Goal: Task Accomplishment & Management: Use online tool/utility

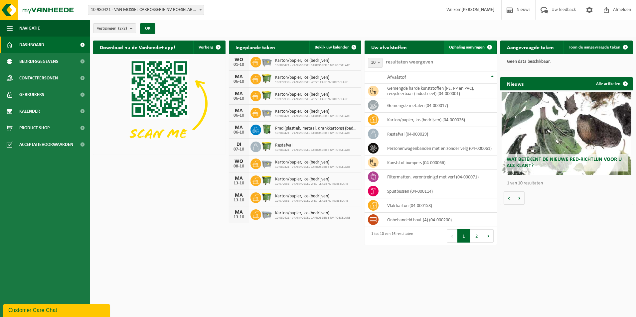
click at [480, 48] on span "Ophaling aanvragen" at bounding box center [467, 47] width 36 height 4
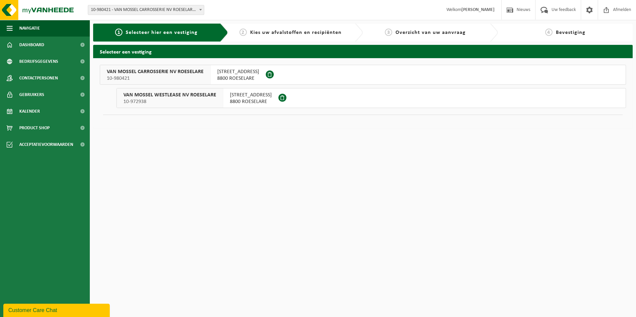
click at [188, 75] on span "VAN MOSSEL CARROSSERIE NV ROESELARE" at bounding box center [155, 72] width 97 height 7
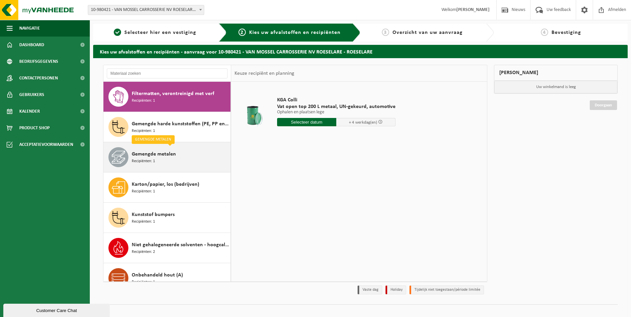
click at [186, 157] on div "Gemengde metalen Recipiënten: 1" at bounding box center [180, 157] width 97 height 20
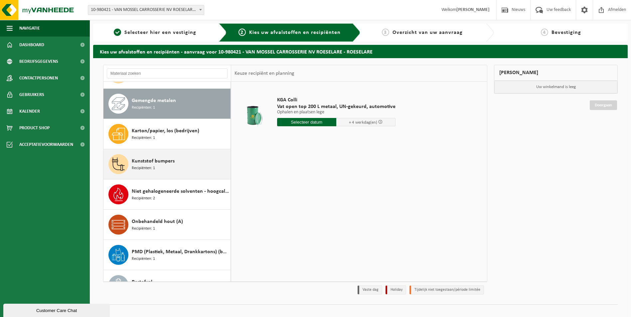
scroll to position [61, 0]
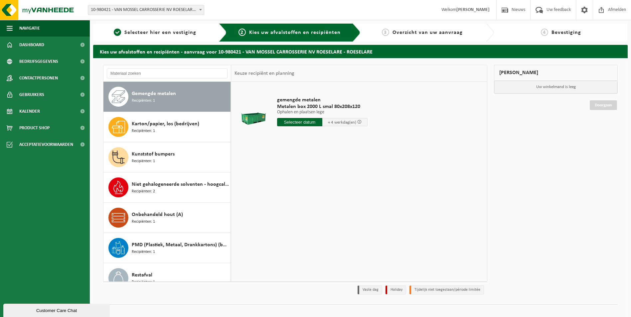
click at [313, 124] on input "text" at bounding box center [299, 122] width 45 height 8
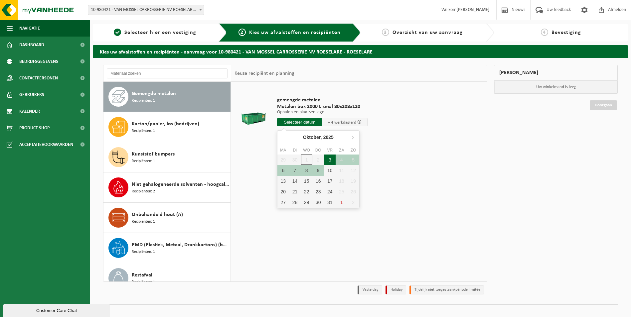
click at [331, 160] on div "3" at bounding box center [330, 160] width 12 height 11
type input "Van 2025-10-03"
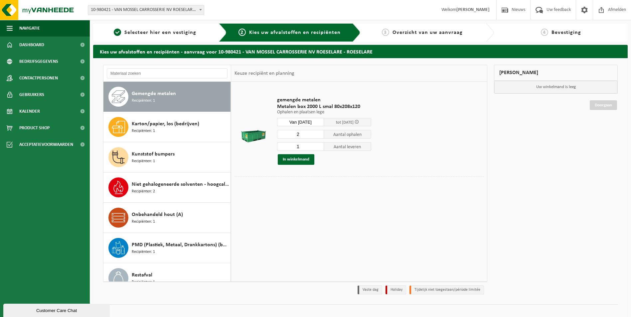
type input "2"
click at [318, 132] on input "2" at bounding box center [300, 134] width 47 height 9
type input "2"
click at [318, 145] on input "2" at bounding box center [300, 146] width 47 height 9
click at [292, 160] on button "In winkelmand" at bounding box center [296, 159] width 37 height 11
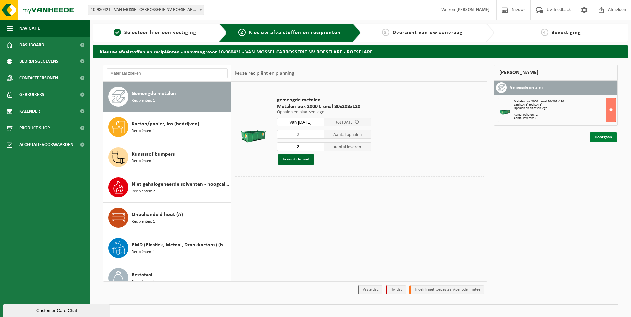
click at [601, 139] on link "Doorgaan" at bounding box center [603, 137] width 27 height 10
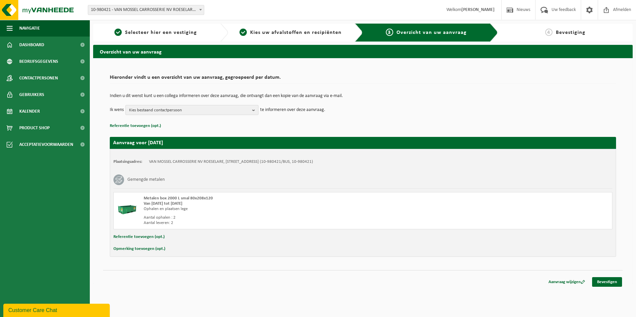
click at [256, 109] on b "button" at bounding box center [255, 109] width 6 height 9
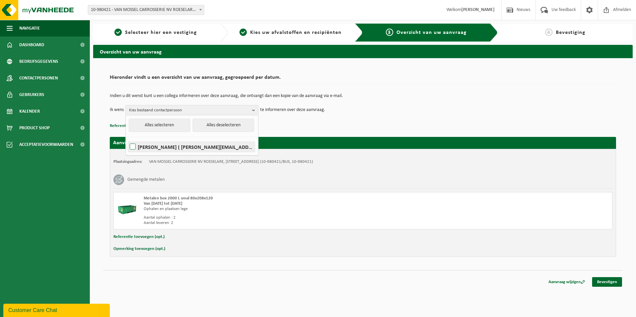
click at [161, 150] on label "Simon Casier ( simon.casier@vanmossel.be )" at bounding box center [191, 147] width 126 height 10
click at [127, 139] on input "Simon Casier ( simon.casier@vanmossel.be )" at bounding box center [127, 138] width 0 height 0
checkbox input "true"
click at [602, 284] on link "Bevestigen" at bounding box center [607, 282] width 30 height 10
